Goal: Check status

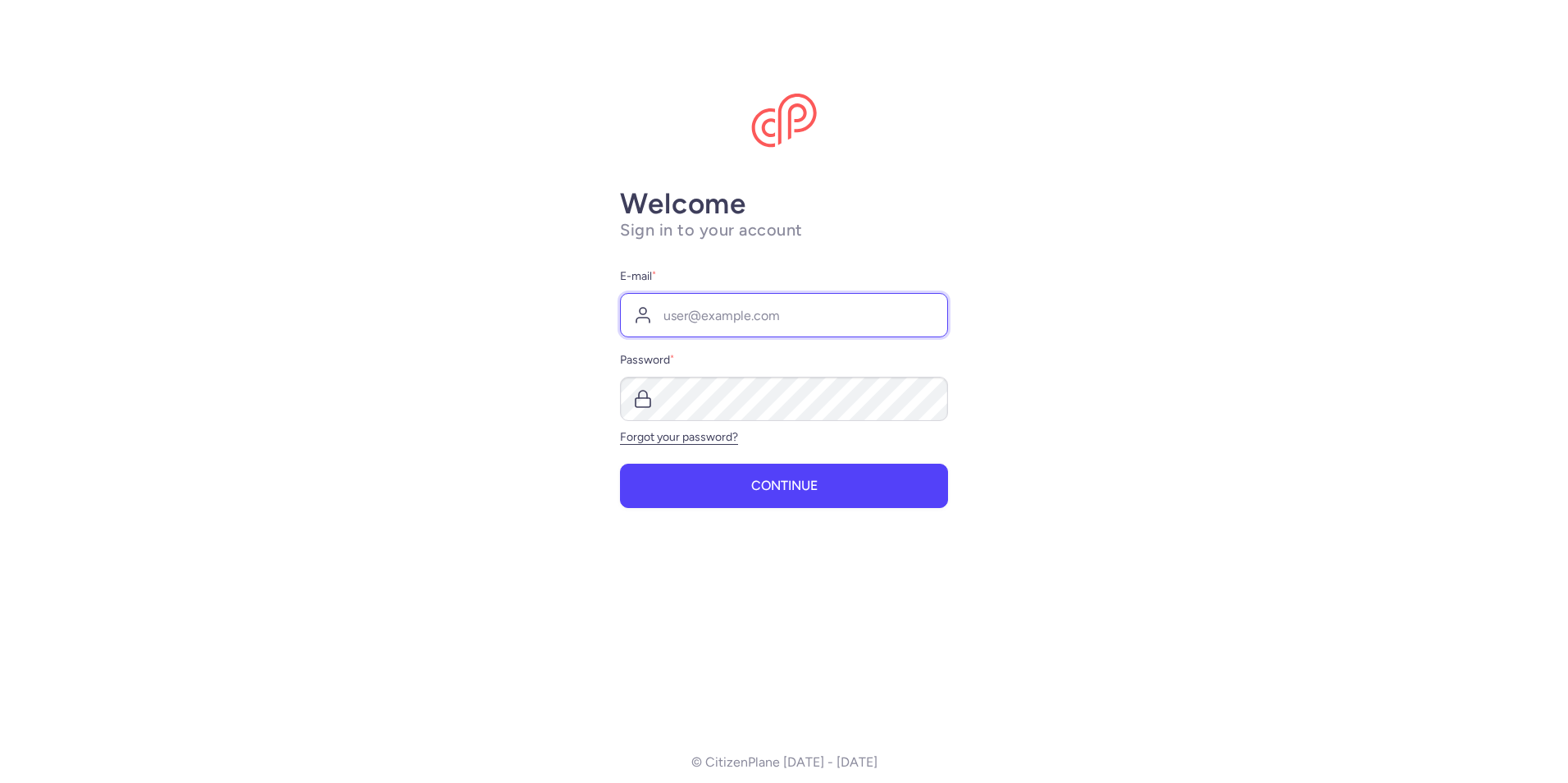
type input "jefsistoptvo.tics@mexicana.gob.mx"
click at [803, 502] on button "Continue" at bounding box center [784, 485] width 328 height 44
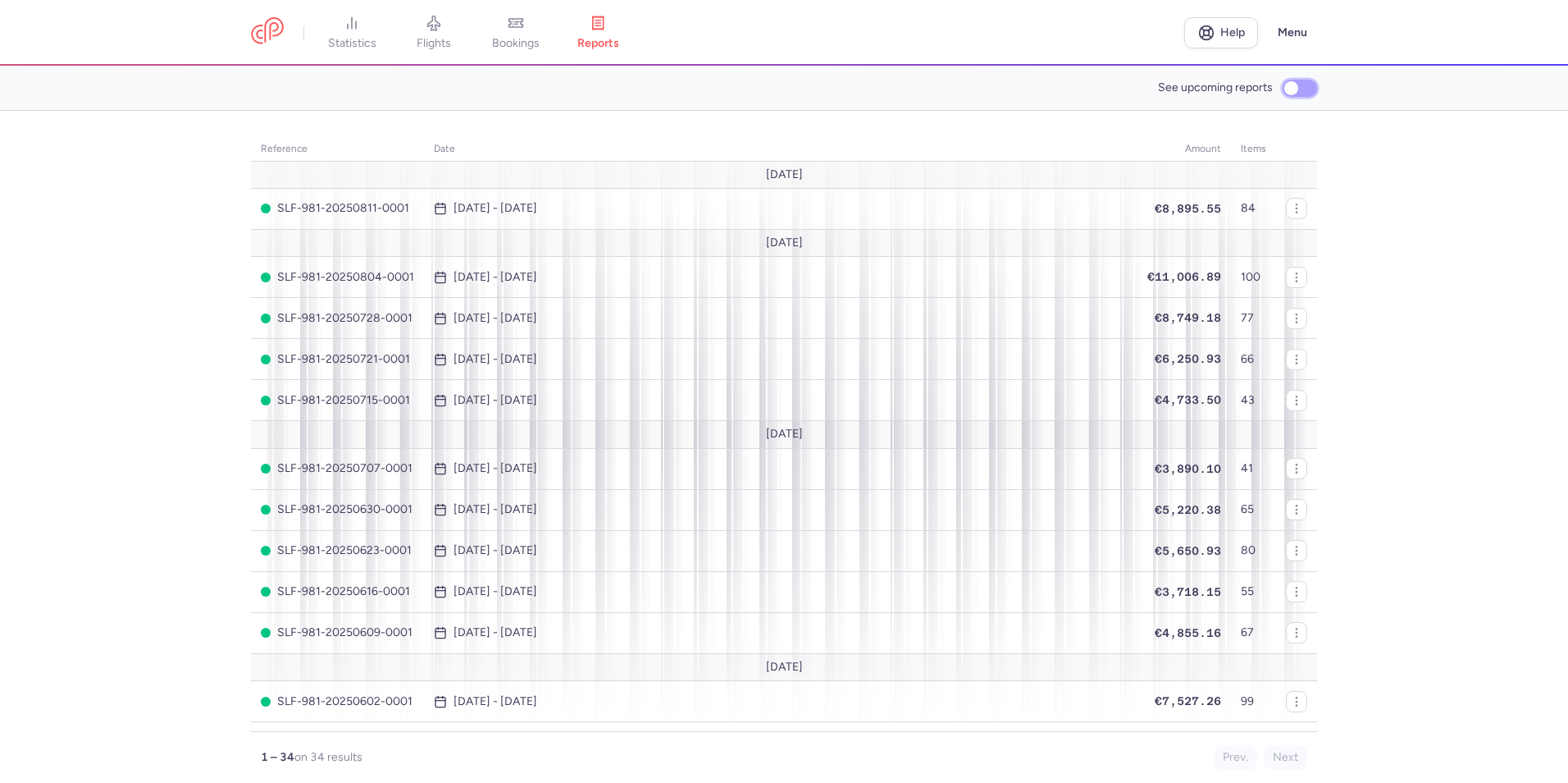
click at [1301, 90] on input "See upcoming reports" at bounding box center [1299, 88] width 35 height 17
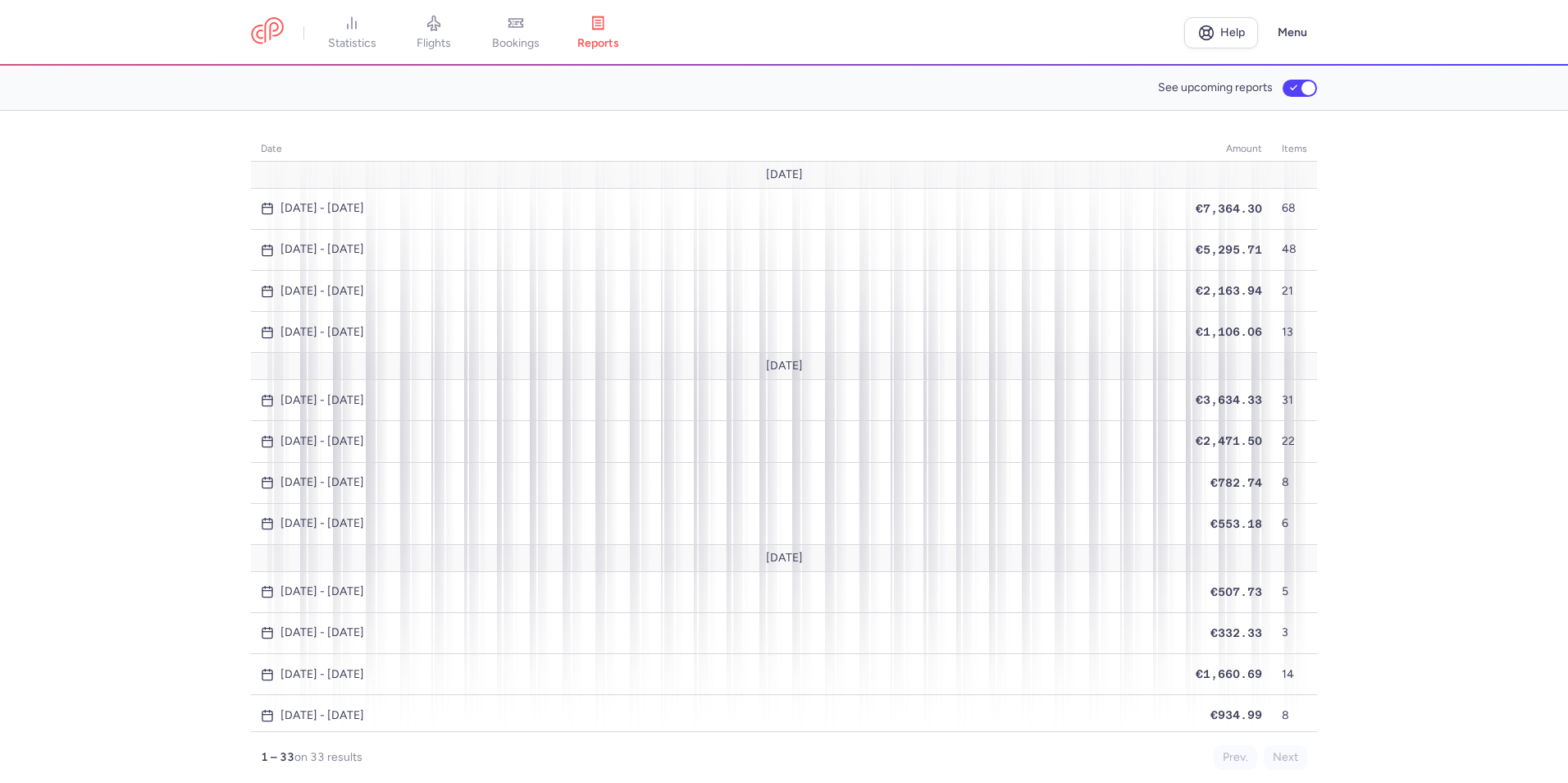
click at [1502, 225] on section "date amount items August 25 [DATE] - [DATE] €7,364.30 68 [DATE] - [DATE] €5,295…" at bounding box center [784, 447] width 1568 height 672
click at [1292, 92] on input "See upcoming reports" at bounding box center [1299, 88] width 35 height 17
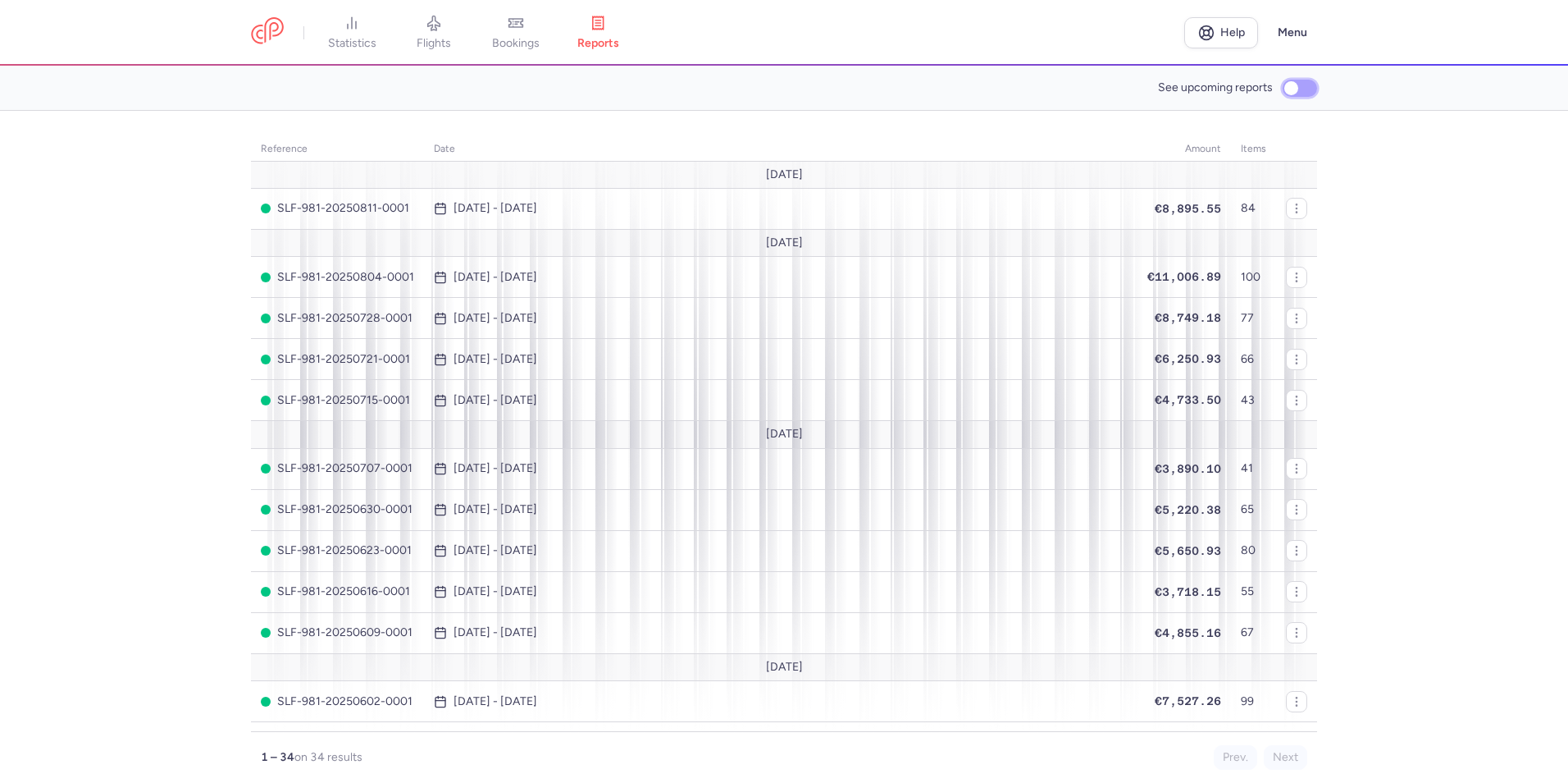
click at [1305, 91] on input "See upcoming reports" at bounding box center [1299, 88] width 35 height 17
checkbox input "true"
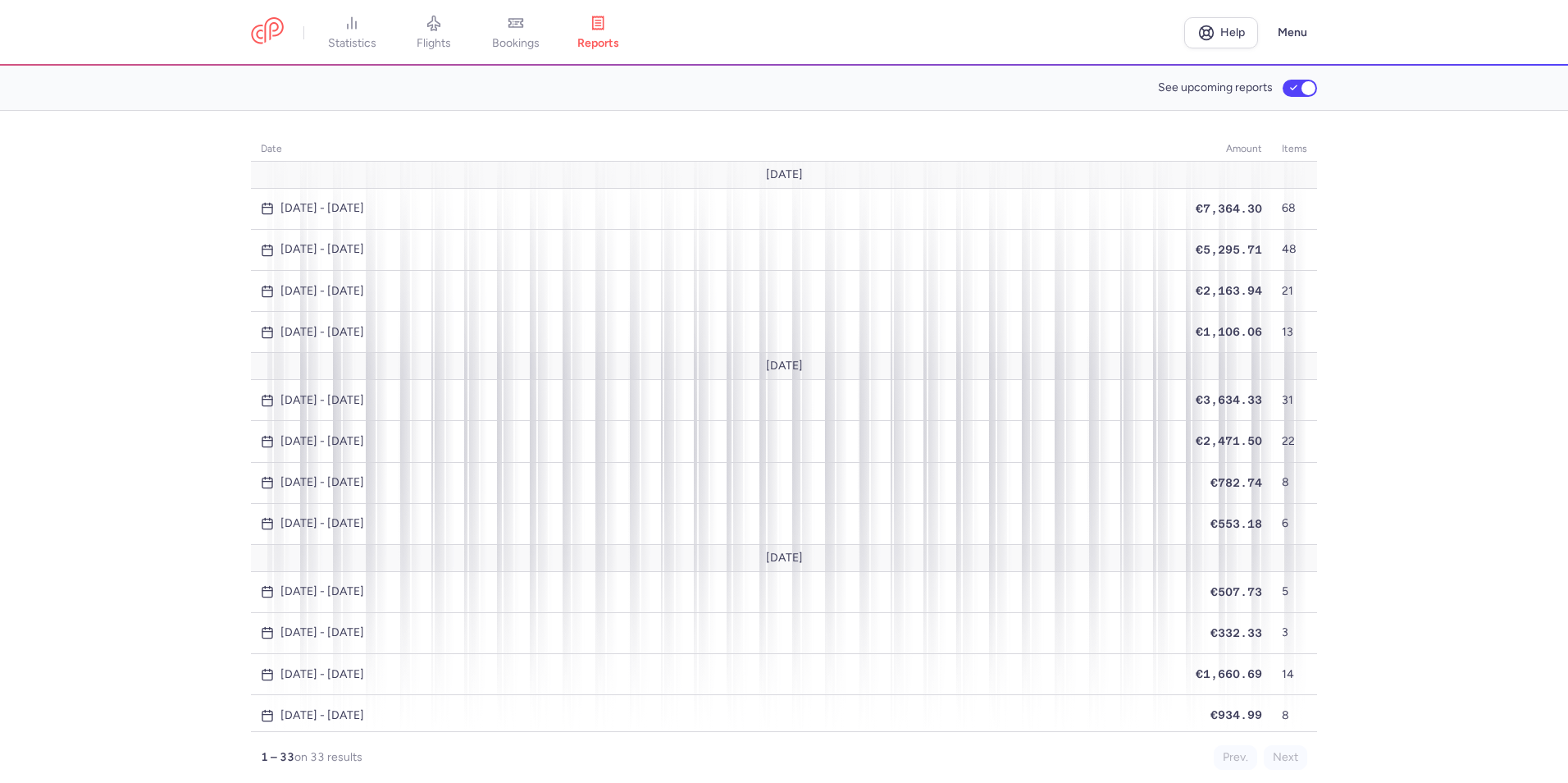
click at [1394, 493] on section "date amount items August 25 [DATE] - [DATE] €7,364.30 68 [DATE] - [DATE] €5,295…" at bounding box center [784, 447] width 1568 height 672
click at [1475, 273] on section "date amount items August 25 [DATE] - [DATE] €7,364.30 68 [DATE] - [DATE] €5,295…" at bounding box center [784, 447] width 1568 height 672
